Goal: Task Accomplishment & Management: Use online tool/utility

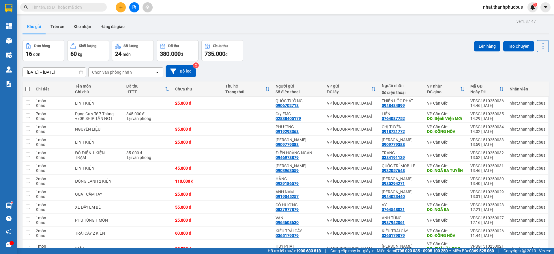
click at [28, 87] on span at bounding box center [27, 89] width 5 height 5
click at [28, 86] on input "checkbox" at bounding box center [28, 86] width 0 height 0
checkbox input "true"
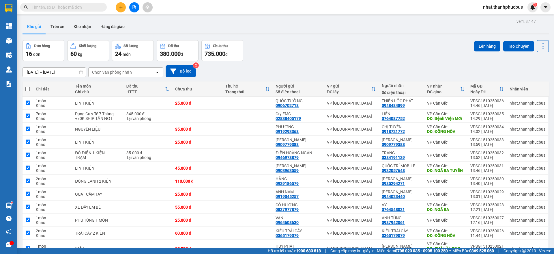
checkbox input "true"
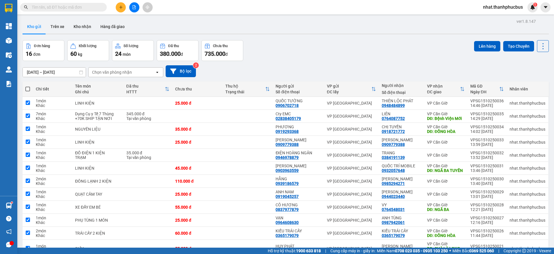
checkbox input "true"
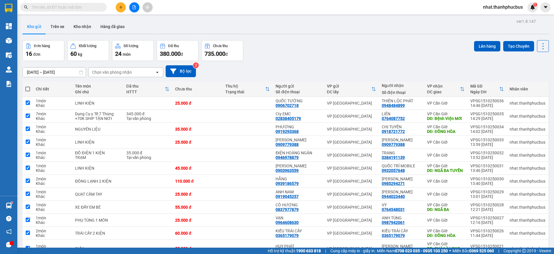
checkbox input "true"
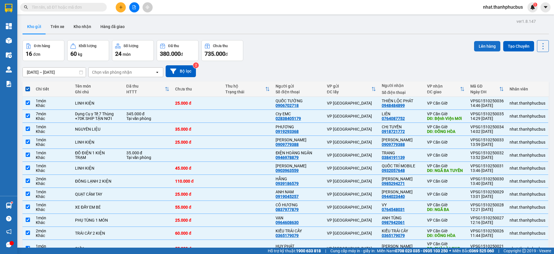
click at [481, 46] on button "Lên hàng" at bounding box center [487, 46] width 26 height 10
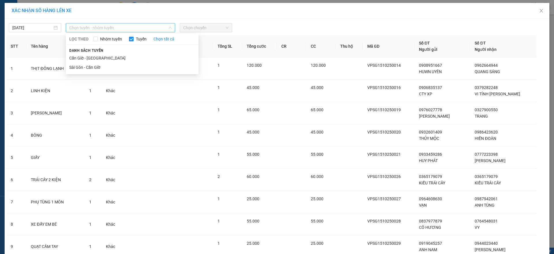
click at [123, 31] on span "Chọn tuyến - nhóm tuyến" at bounding box center [120, 27] width 102 height 9
click at [92, 69] on li "Sài Gòn - Cần Giờ" at bounding box center [132, 67] width 133 height 9
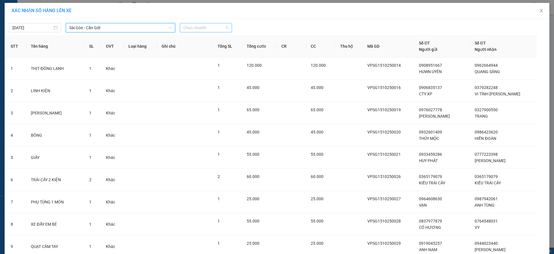
click at [202, 25] on span "Chọn chuyến" at bounding box center [205, 27] width 45 height 9
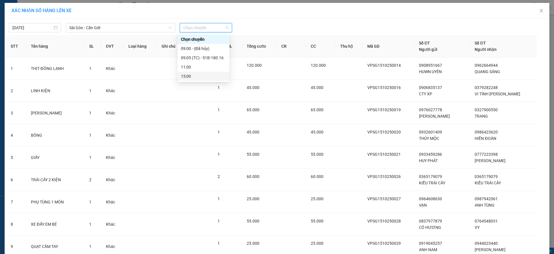
click at [207, 74] on div "15:00" at bounding box center [203, 76] width 45 height 6
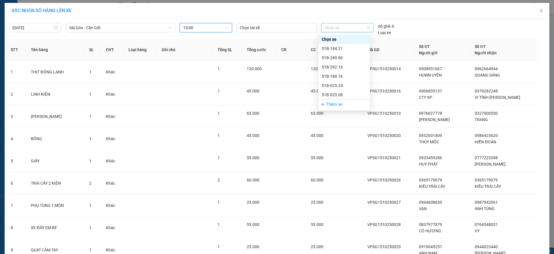
click at [360, 29] on span "Chọn xe" at bounding box center [347, 27] width 45 height 9
click at [352, 72] on div "51B-180.16" at bounding box center [344, 76] width 52 height 9
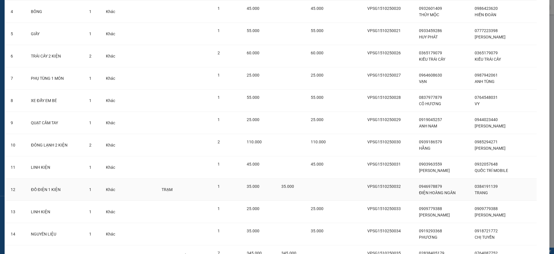
scroll to position [201, 0]
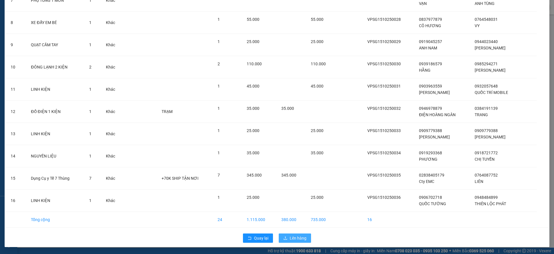
click at [285, 237] on button "Lên hàng" at bounding box center [295, 237] width 32 height 9
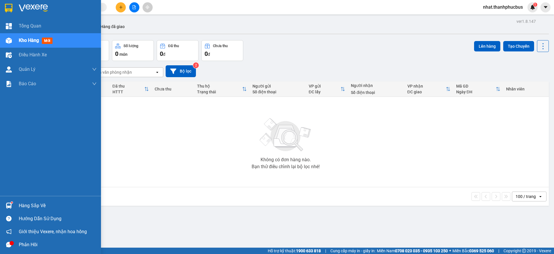
click at [29, 205] on div "Hàng sắp về" at bounding box center [58, 205] width 78 height 9
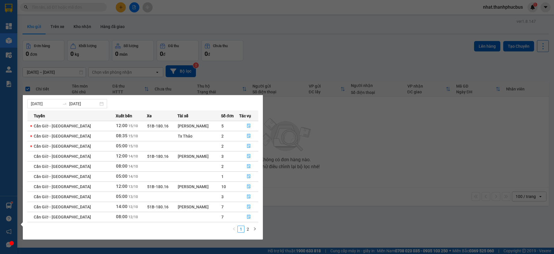
scroll to position [9, 0]
click at [246, 231] on link "2" at bounding box center [248, 229] width 6 height 6
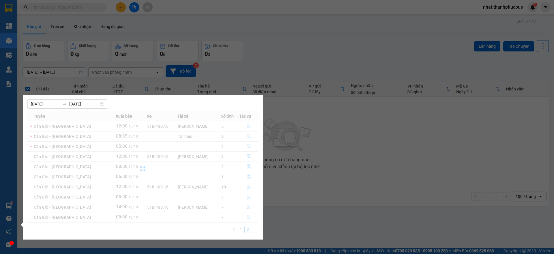
scroll to position [0, 0]
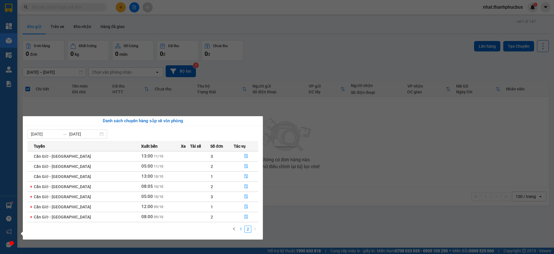
click at [243, 231] on link "1" at bounding box center [241, 229] width 6 height 6
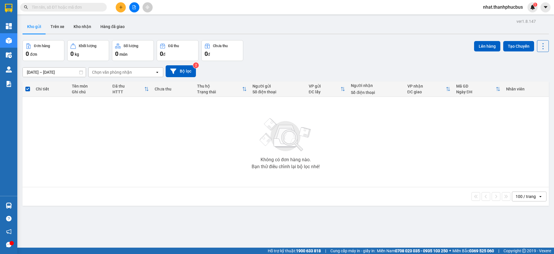
click at [291, 135] on section "Kết quả tìm kiếm ( 0 ) Bộ lọc No Data nhat.thanhphucbus 1 Tổng Quan Kho hàng mớ…" at bounding box center [277, 127] width 554 height 254
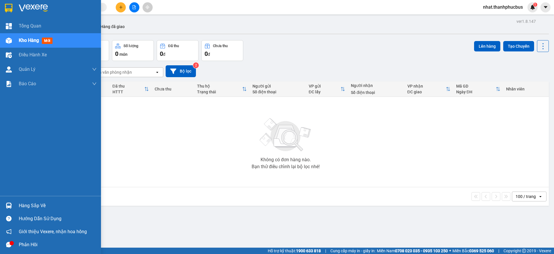
click at [23, 205] on div "Hàng sắp về" at bounding box center [58, 205] width 78 height 9
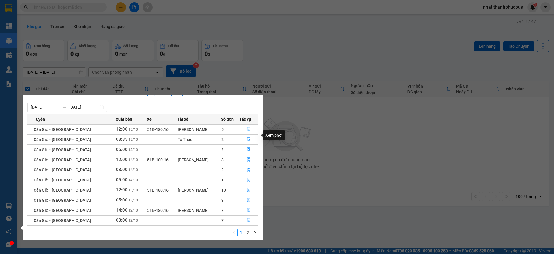
scroll to position [5, 0]
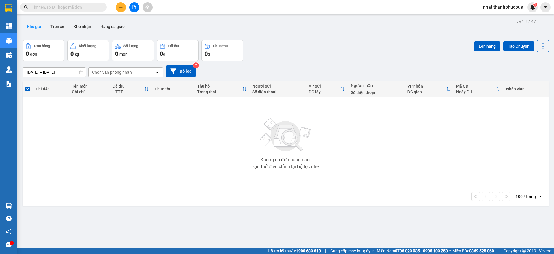
click at [477, 158] on section "Kết quả tìm kiếm ( 0 ) Bộ lọc No Data nhat.thanhphucbus 1 Tổng Quan Kho hàng mớ…" at bounding box center [277, 127] width 554 height 254
